Goal: Task Accomplishment & Management: Manage account settings

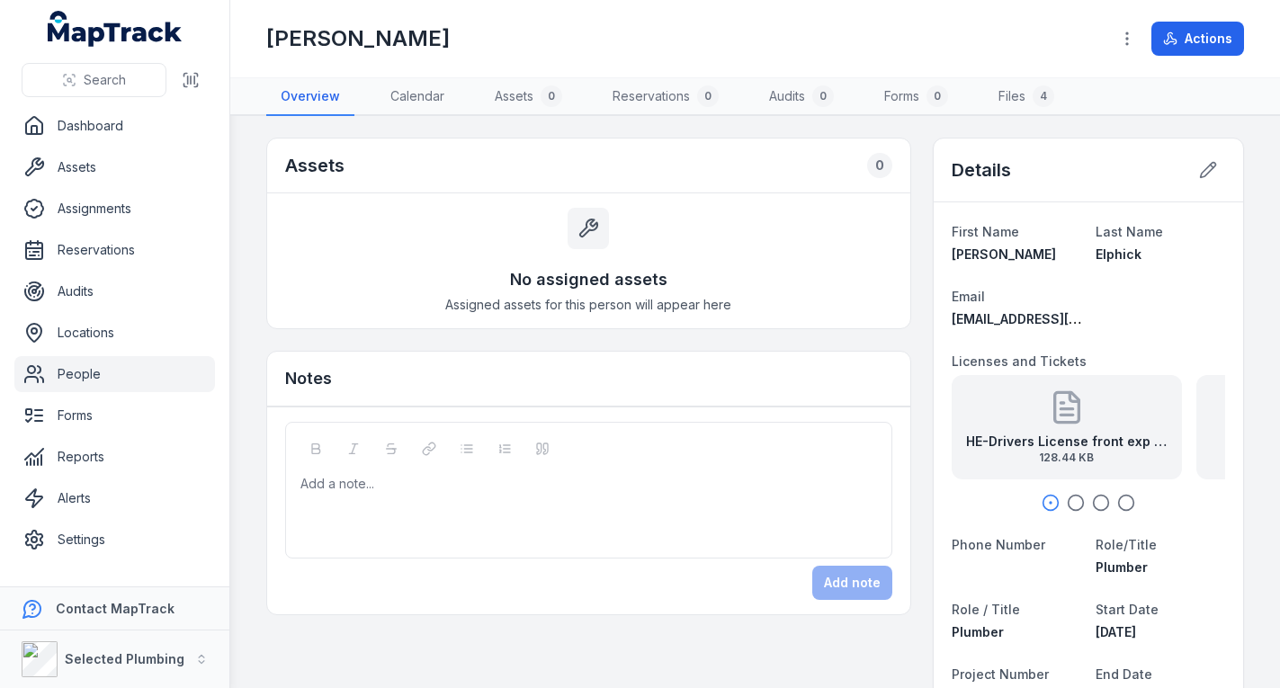
click at [164, 365] on link "People" at bounding box center [114, 374] width 201 height 36
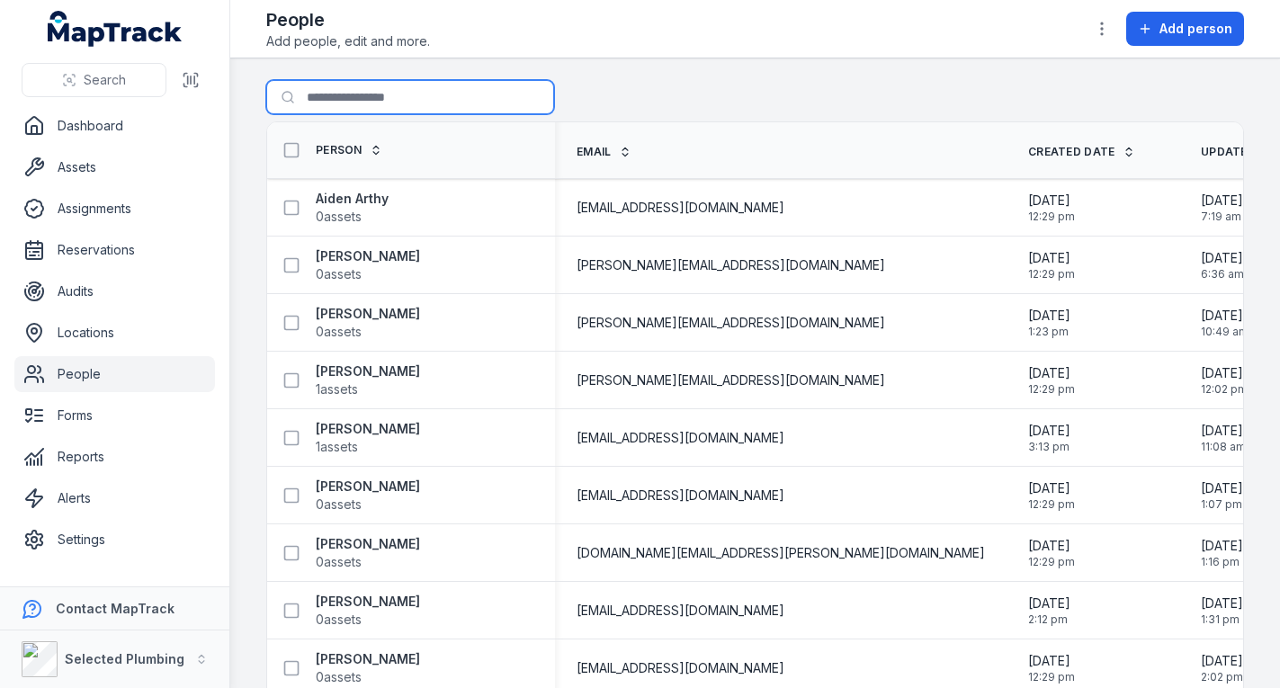
click at [382, 91] on input "Search for people" at bounding box center [410, 97] width 288 height 34
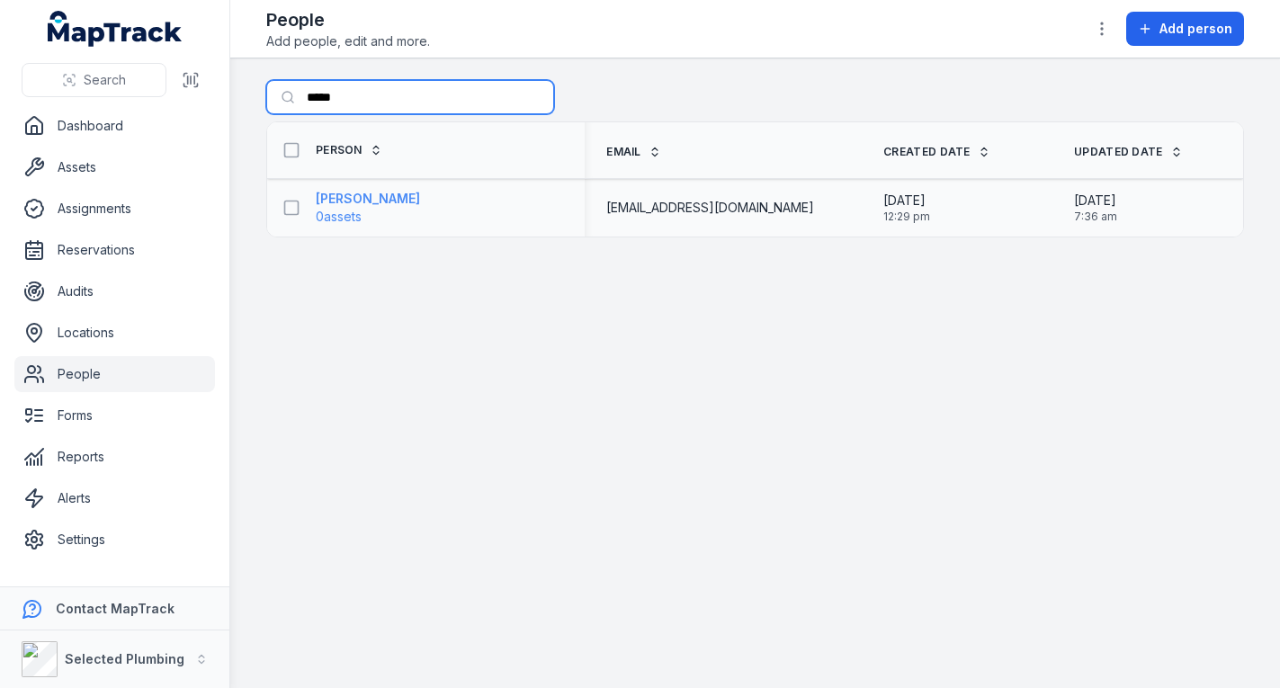
type input "*****"
click at [383, 195] on strong "[PERSON_NAME]" at bounding box center [368, 199] width 104 height 18
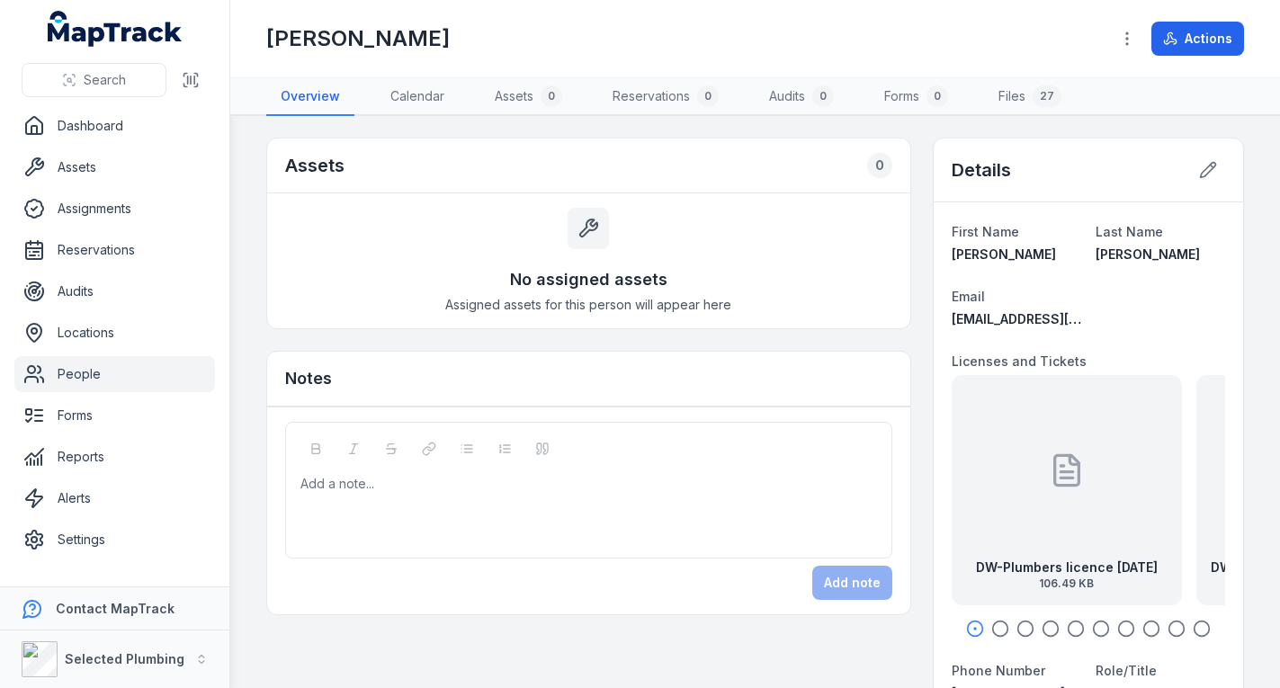
click at [89, 373] on link "People" at bounding box center [114, 374] width 201 height 36
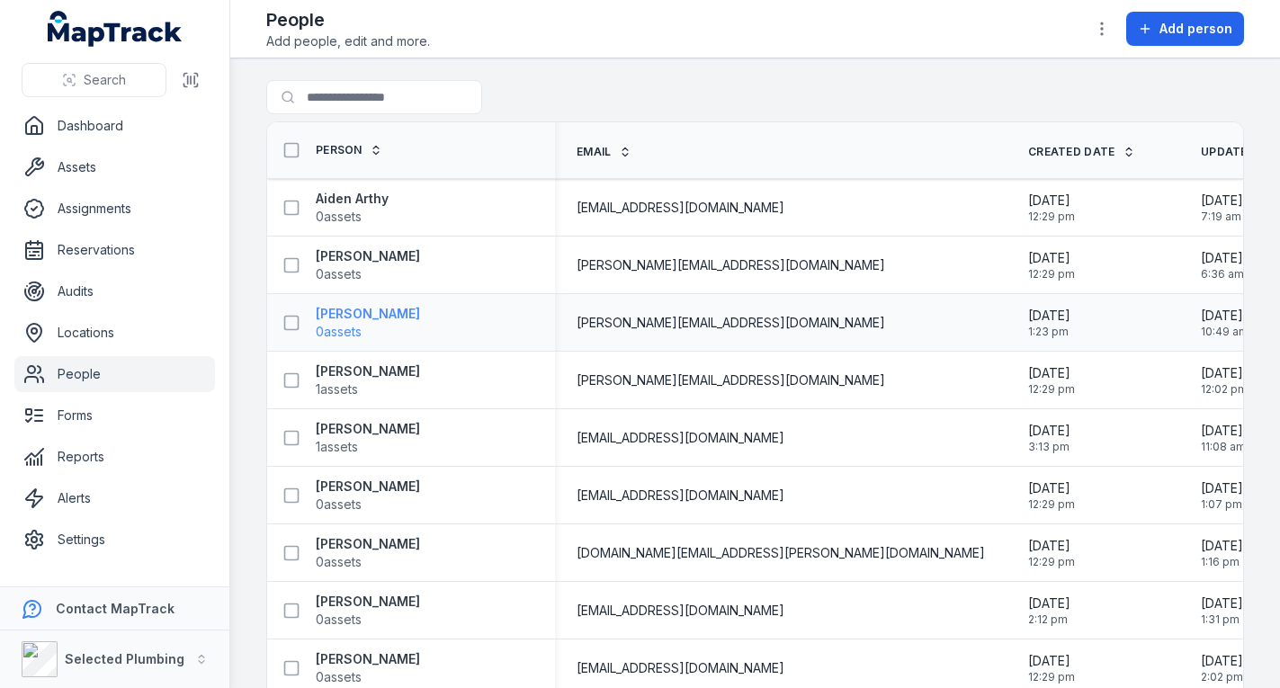
click at [370, 309] on strong "[PERSON_NAME]" at bounding box center [368, 314] width 104 height 18
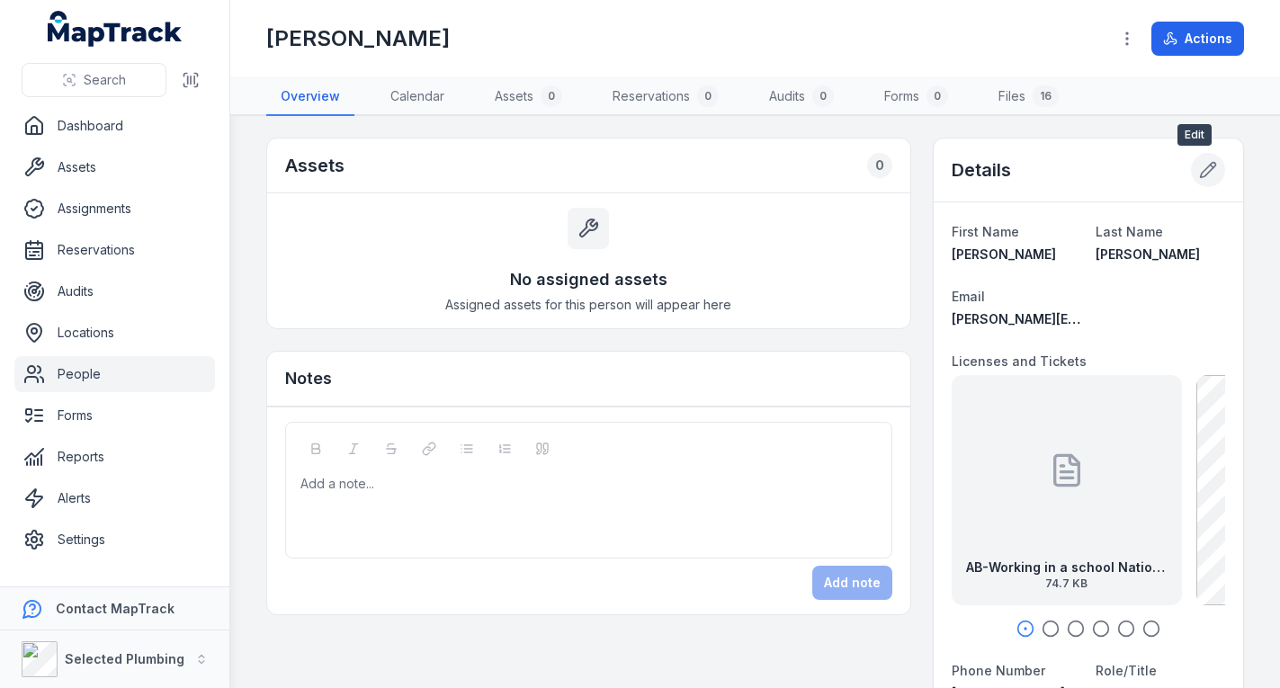
click at [1199, 166] on icon at bounding box center [1208, 170] width 18 height 18
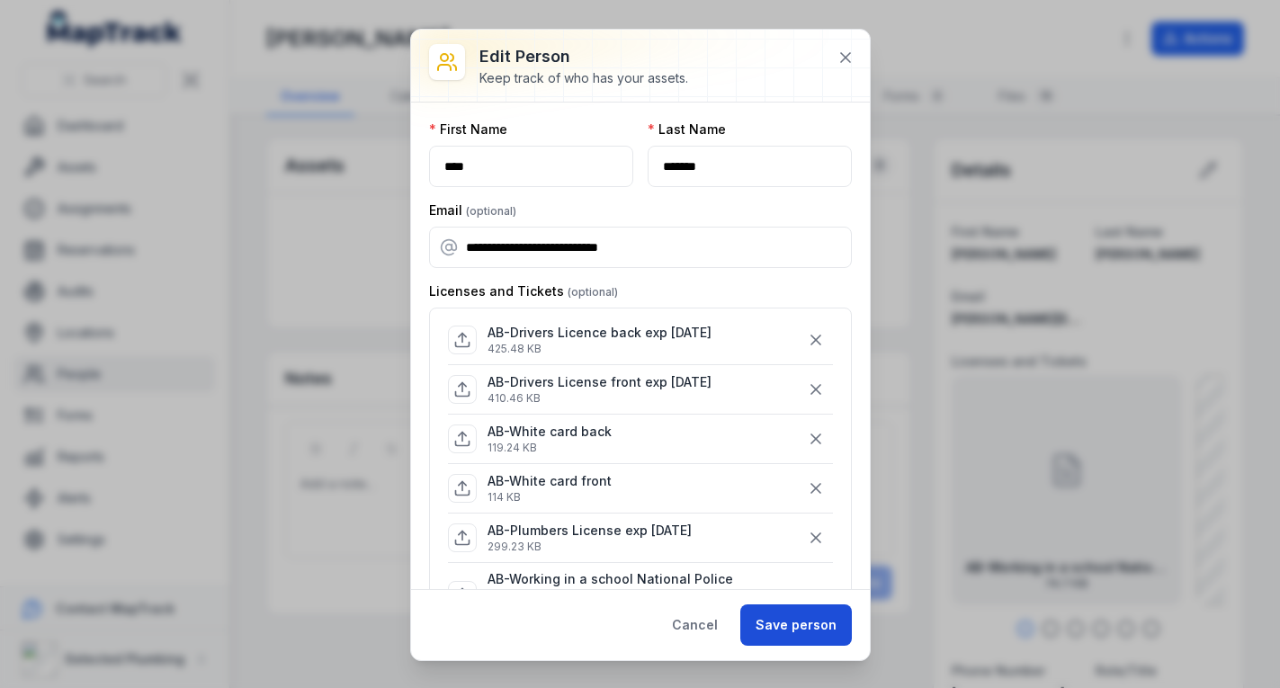
click at [791, 613] on button "Save person" at bounding box center [796, 624] width 112 height 41
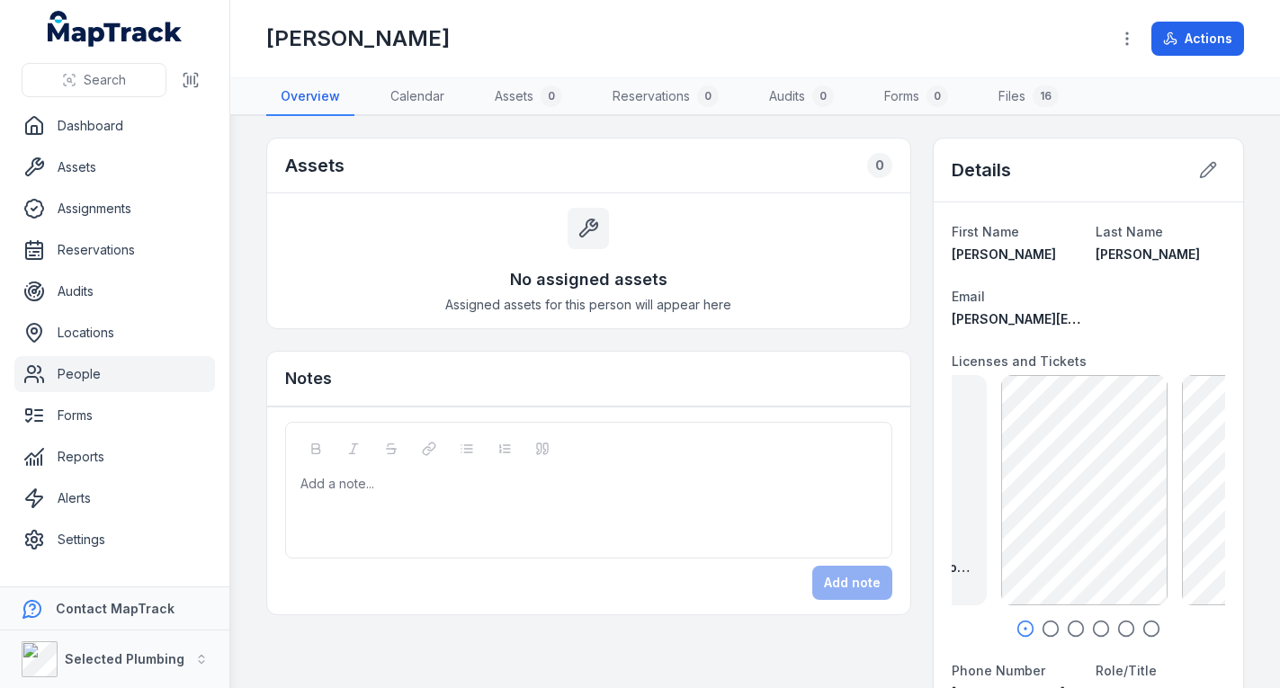
drag, startPoint x: 1121, startPoint y: 534, endPoint x: 910, endPoint y: 534, distance: 210.5
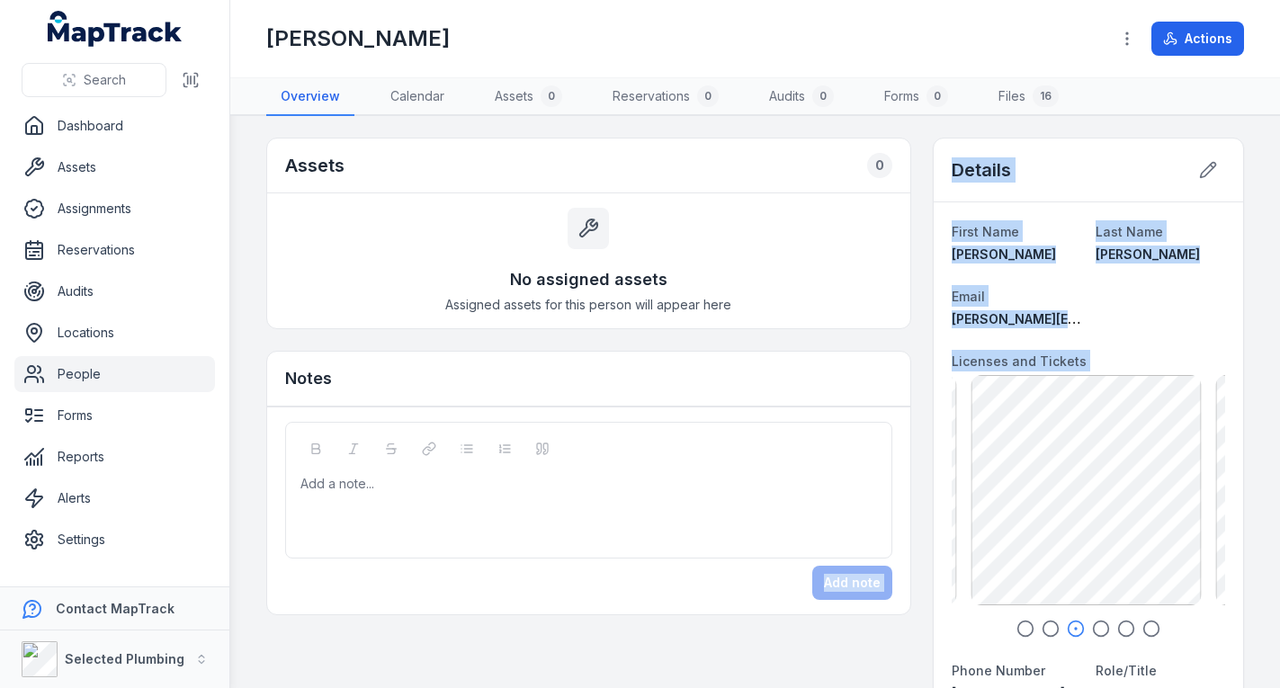
click at [156, 366] on link "People" at bounding box center [114, 374] width 201 height 36
